Goal: Go to known website: Access a specific website the user already knows

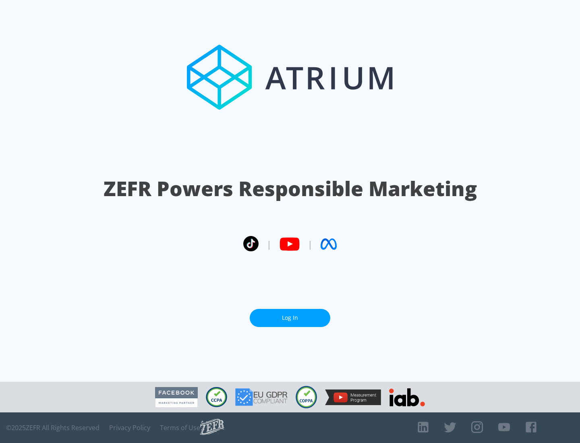
click at [290, 318] on link "Log In" at bounding box center [290, 318] width 81 height 18
